Goal: Find specific page/section: Find specific page/section

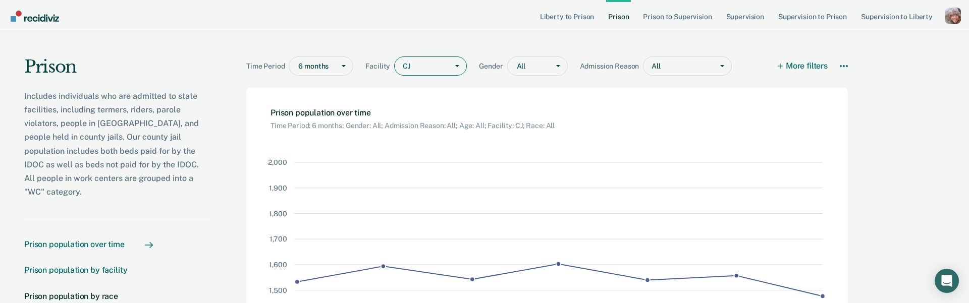
click at [110, 265] on div "Prison population by facility" at bounding box center [75, 270] width 103 height 10
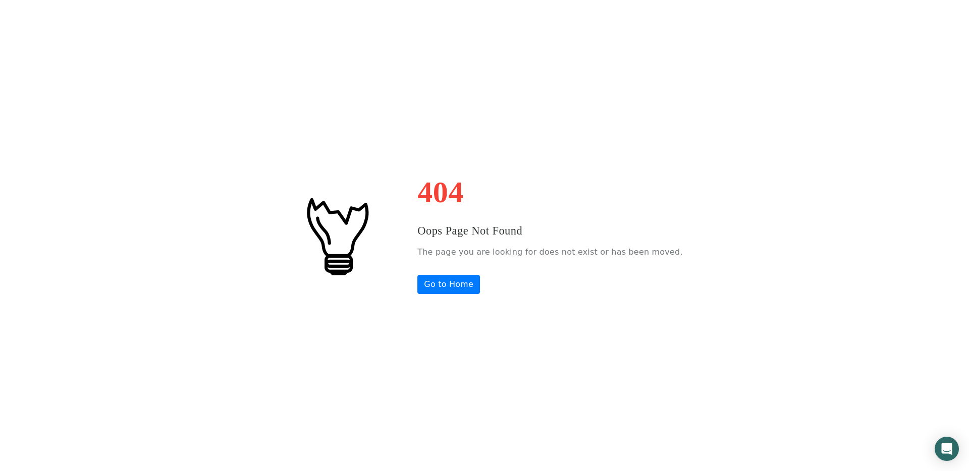
click at [868, 26] on div "404 Oops Page Not Found The page you are looking for does not exist or has been…" at bounding box center [484, 235] width 969 height 471
